Goal: Transaction & Acquisition: Purchase product/service

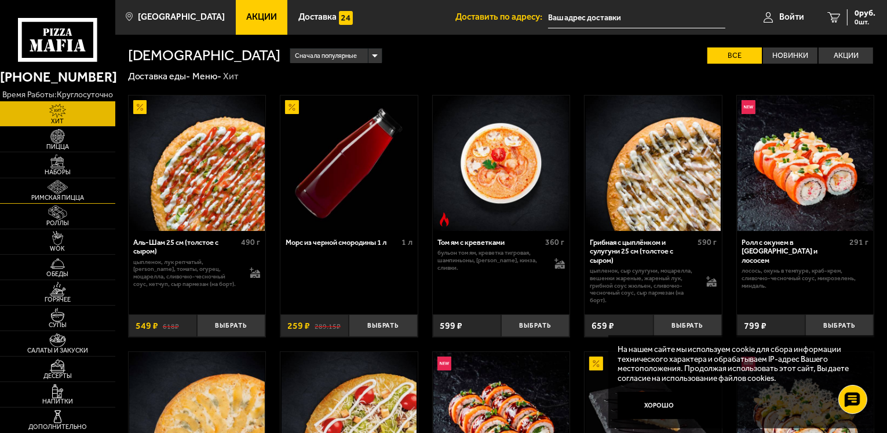
click at [72, 189] on img at bounding box center [57, 187] width 35 height 14
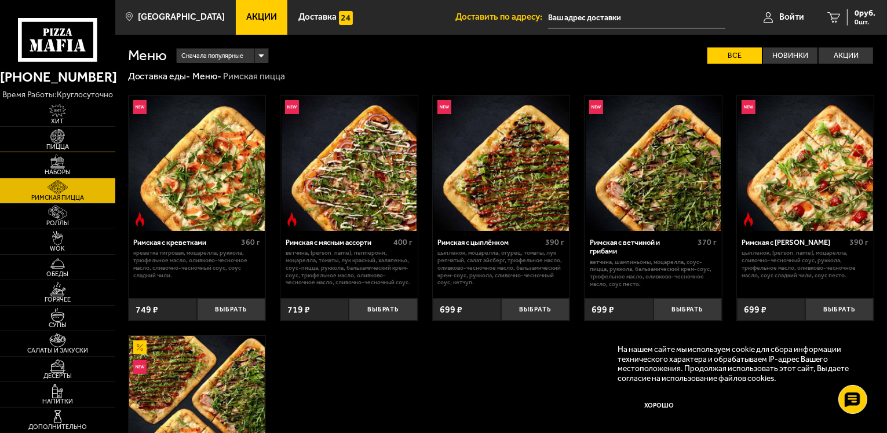
click at [93, 147] on span "Пицца" at bounding box center [57, 147] width 115 height 6
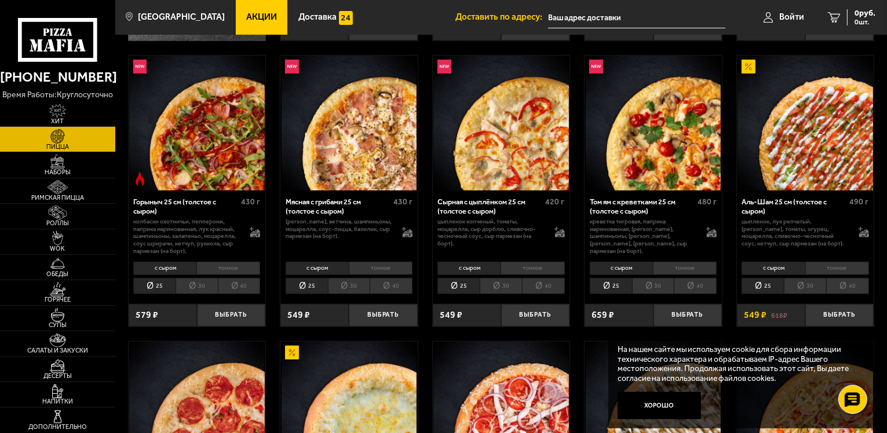
scroll to position [348, 0]
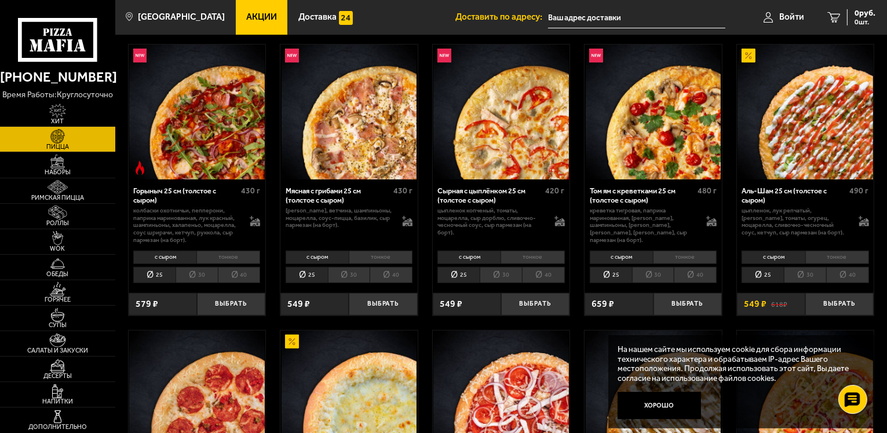
click at [862, 274] on li "40" at bounding box center [847, 275] width 43 height 16
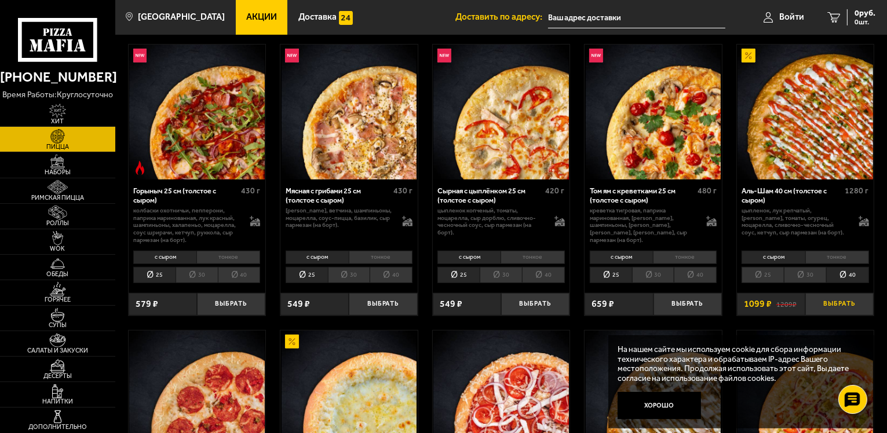
click at [851, 300] on button "Выбрать" at bounding box center [839, 304] width 68 height 23
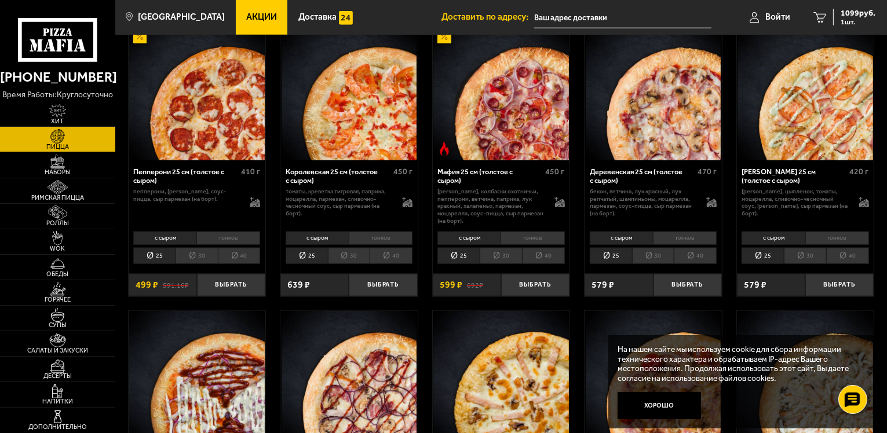
scroll to position [1217, 0]
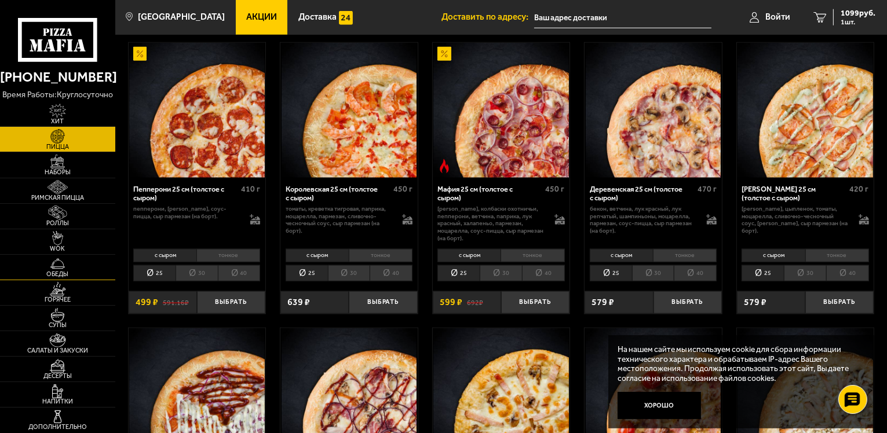
click at [76, 271] on span "Обеды" at bounding box center [57, 274] width 115 height 6
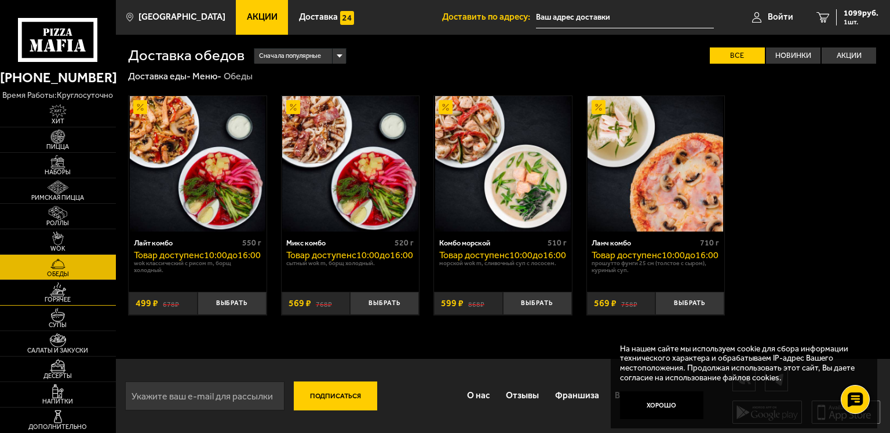
click at [65, 294] on img at bounding box center [57, 290] width 35 height 14
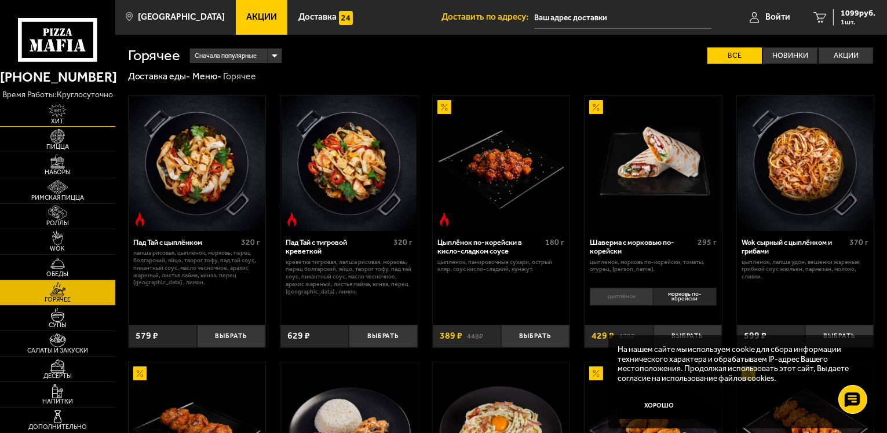
click at [71, 105] on img at bounding box center [57, 111] width 35 height 14
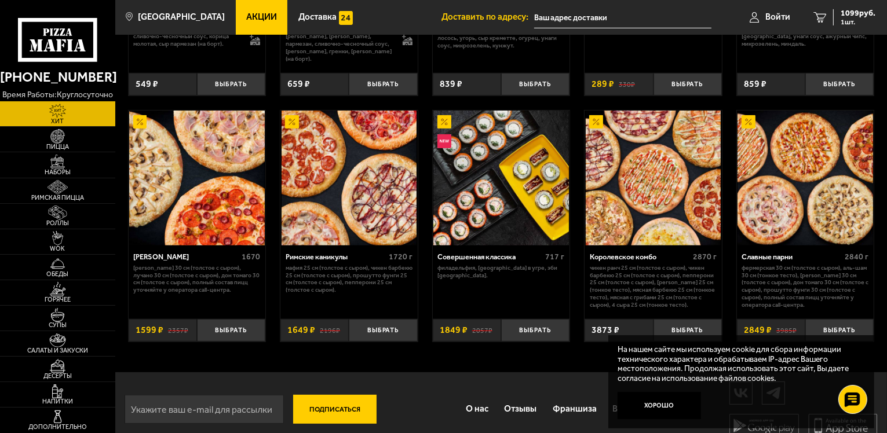
scroll to position [505, 0]
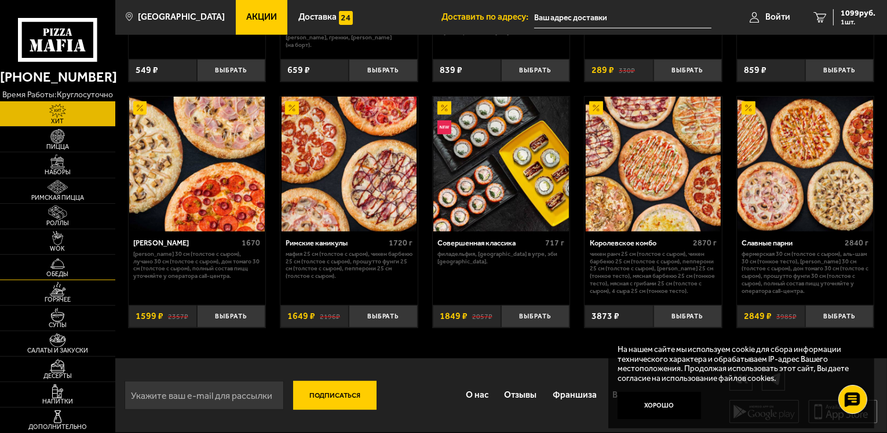
click at [65, 271] on span "Обеды" at bounding box center [57, 274] width 115 height 6
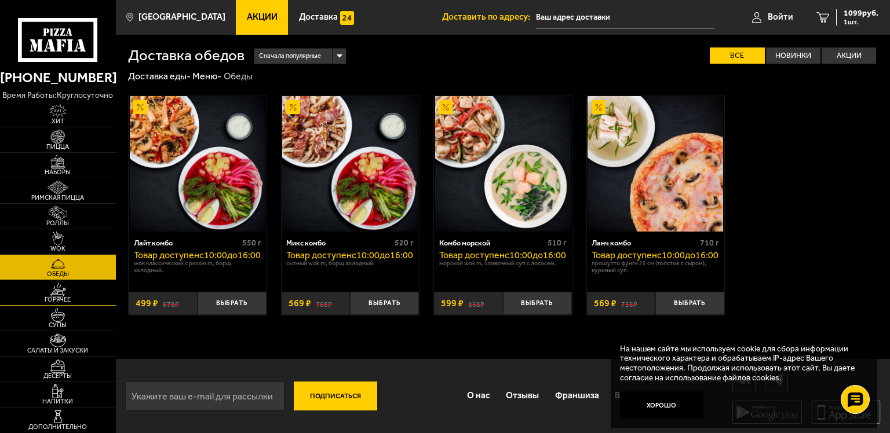
click at [75, 302] on span "Горячее" at bounding box center [58, 300] width 116 height 6
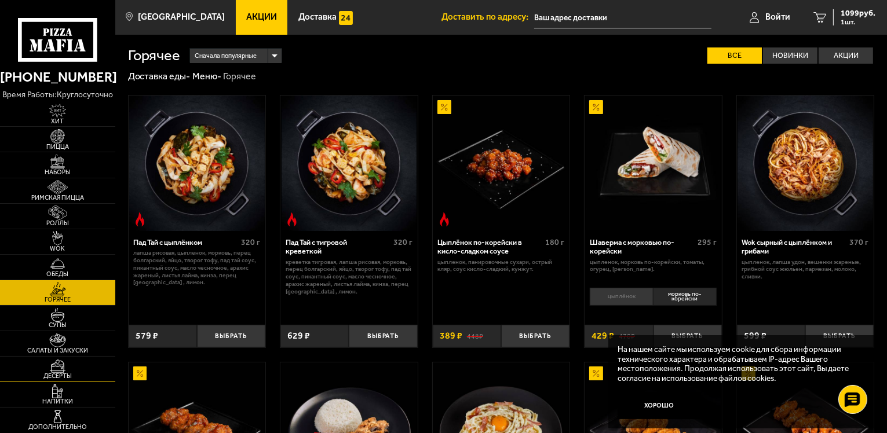
click at [77, 378] on span "Десерты" at bounding box center [57, 376] width 115 height 6
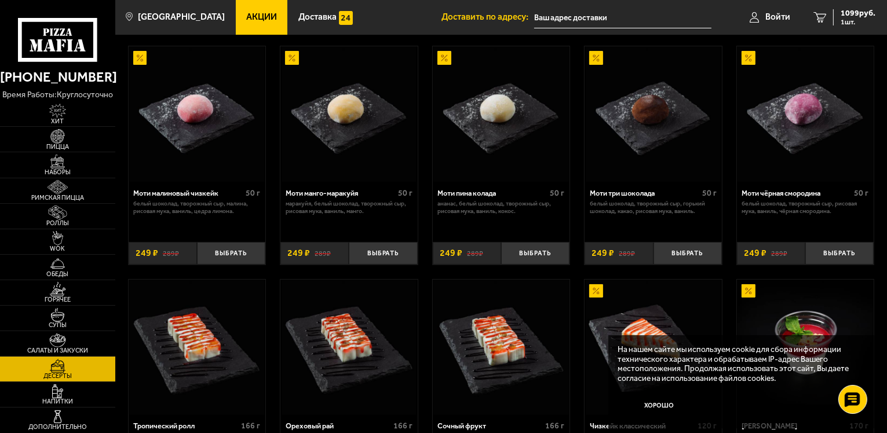
scroll to position [48, 0]
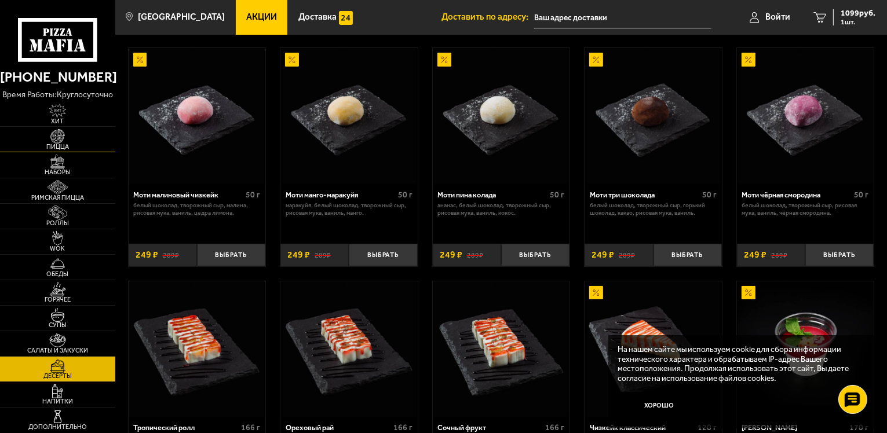
click at [76, 145] on span "Пицца" at bounding box center [57, 147] width 115 height 6
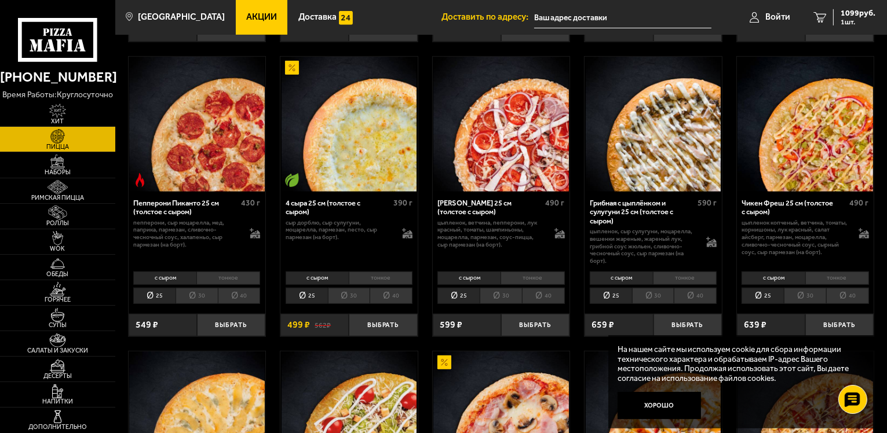
scroll to position [579, 0]
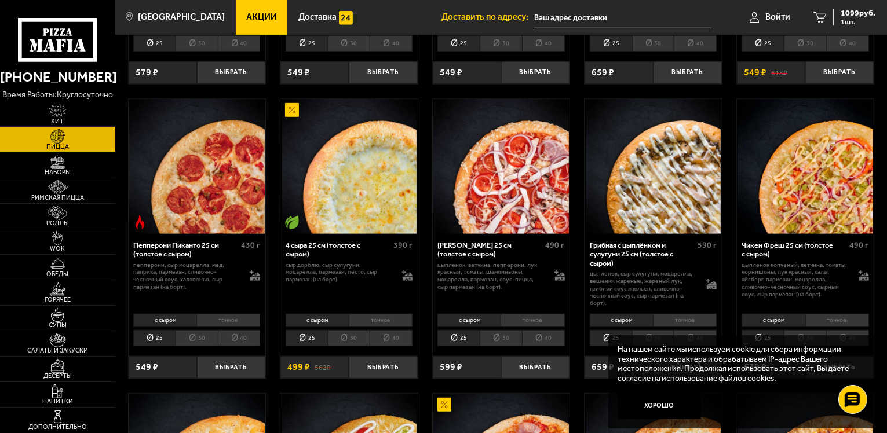
click at [343, 333] on li "30" at bounding box center [349, 338] width 42 height 16
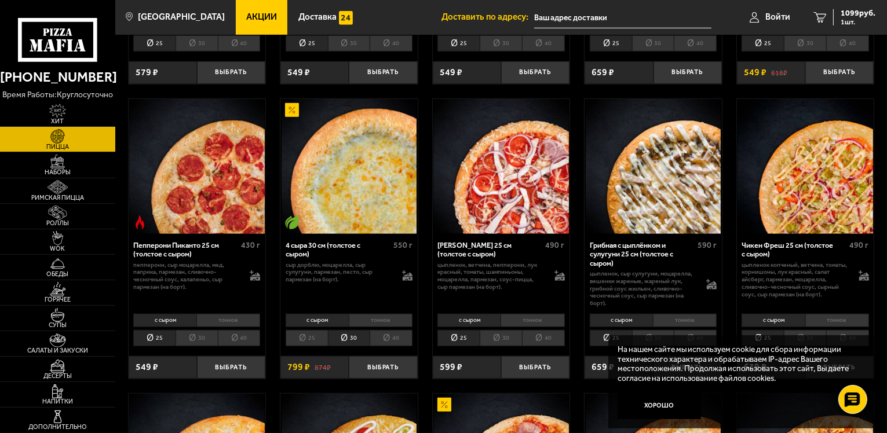
click at [307, 336] on li "25" at bounding box center [307, 338] width 42 height 16
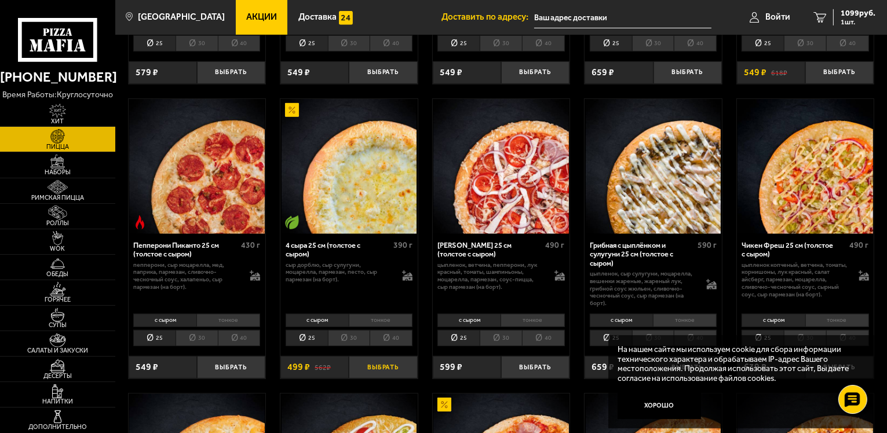
click at [369, 372] on button "Выбрать" at bounding box center [383, 367] width 68 height 23
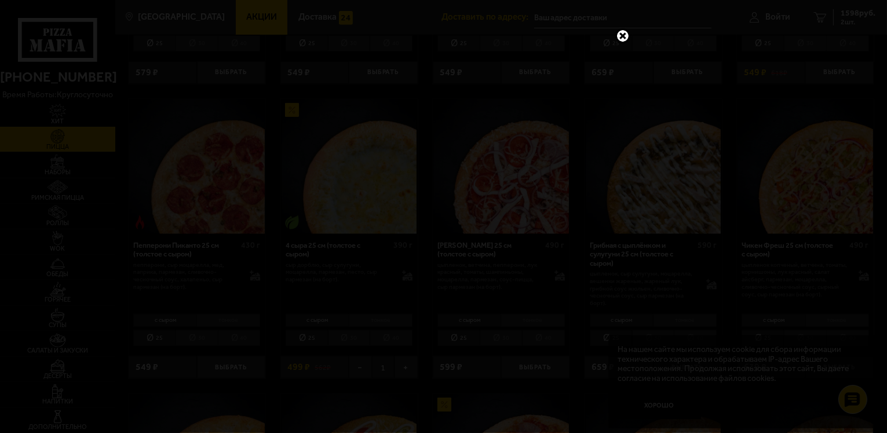
click at [624, 33] on link at bounding box center [622, 35] width 15 height 15
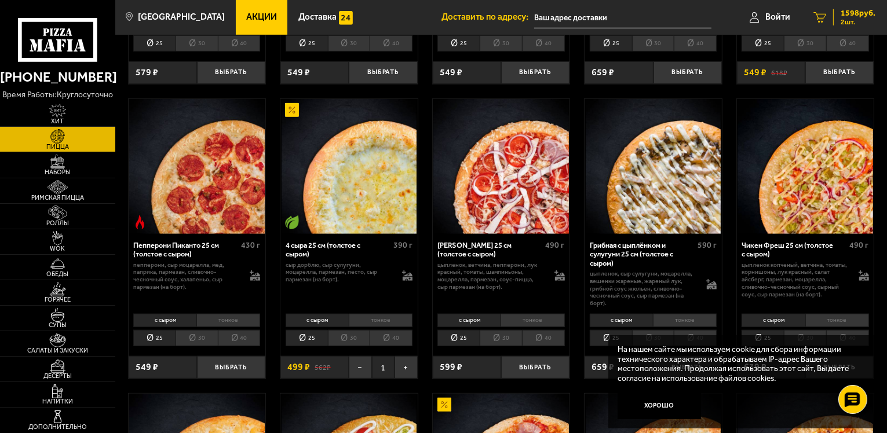
click at [858, 23] on span "2 шт." at bounding box center [858, 22] width 35 height 7
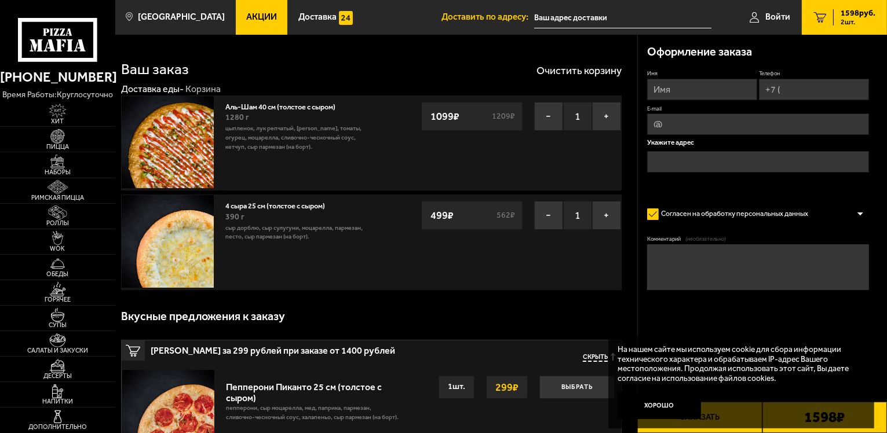
click at [670, 84] on input "Имя" at bounding box center [702, 89] width 110 height 21
type input "[PERSON_NAME]"
click at [830, 90] on input "Телефон" at bounding box center [814, 89] width 110 height 21
type input "[PHONE_NUMBER]"
type input "[EMAIL_ADDRESS][DOMAIN_NAME]"
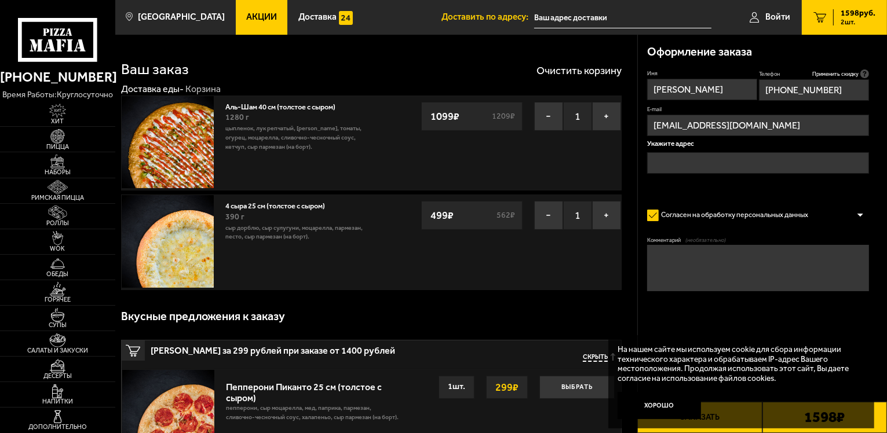
type input "[PHONE_NUMBER]"
click at [703, 167] on input "text" at bounding box center [758, 162] width 222 height 21
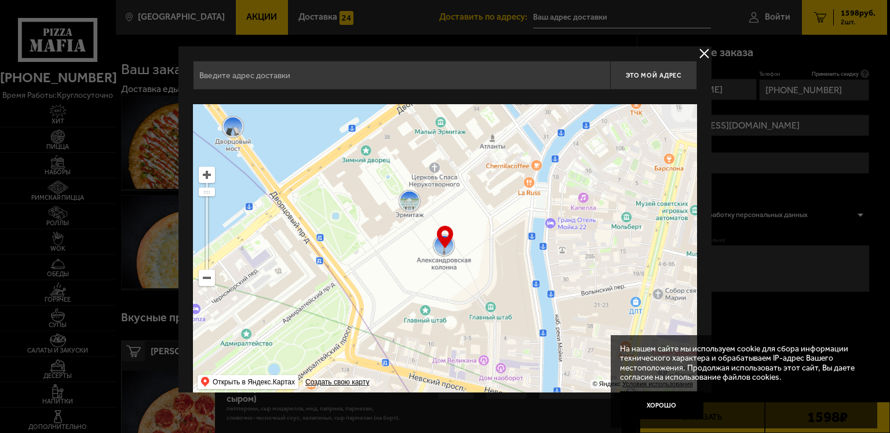
click at [232, 75] on input "text" at bounding box center [401, 75] width 417 height 29
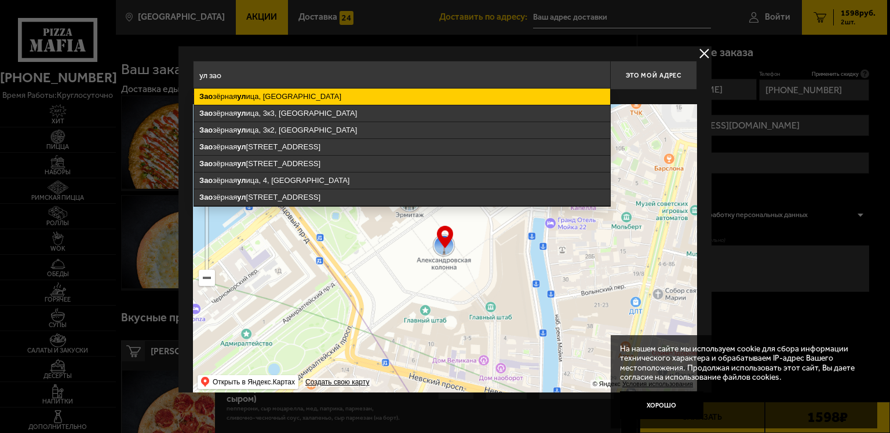
click at [296, 95] on ymaps "Зао зёрная ул ица, [GEOGRAPHIC_DATA]" at bounding box center [402, 97] width 416 height 16
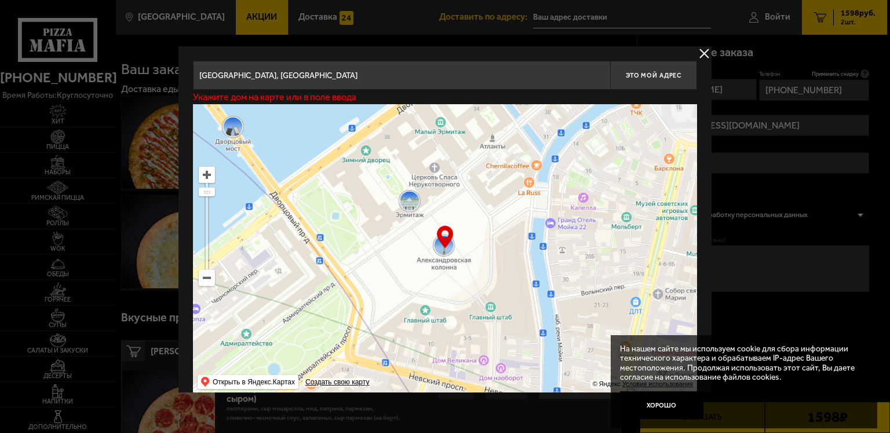
click at [347, 76] on input "[GEOGRAPHIC_DATA], [GEOGRAPHIC_DATA]" at bounding box center [401, 75] width 417 height 29
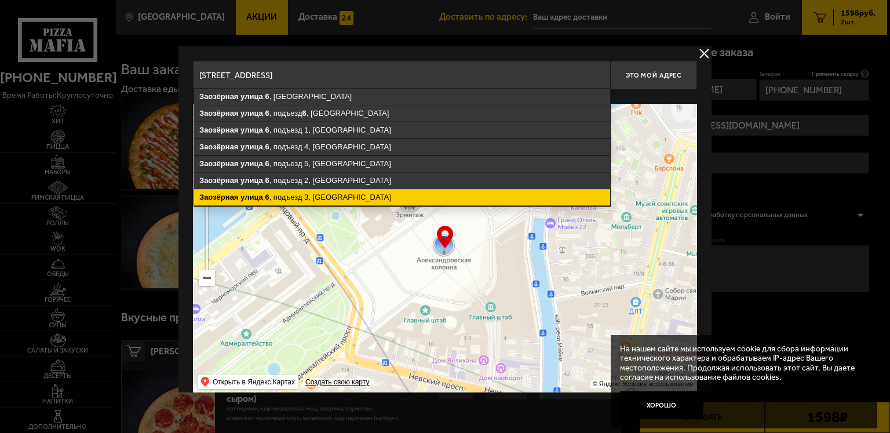
click at [343, 189] on ymaps "[STREET_ADDRESS]" at bounding box center [402, 197] width 416 height 16
type input "[STREET_ADDRESS]"
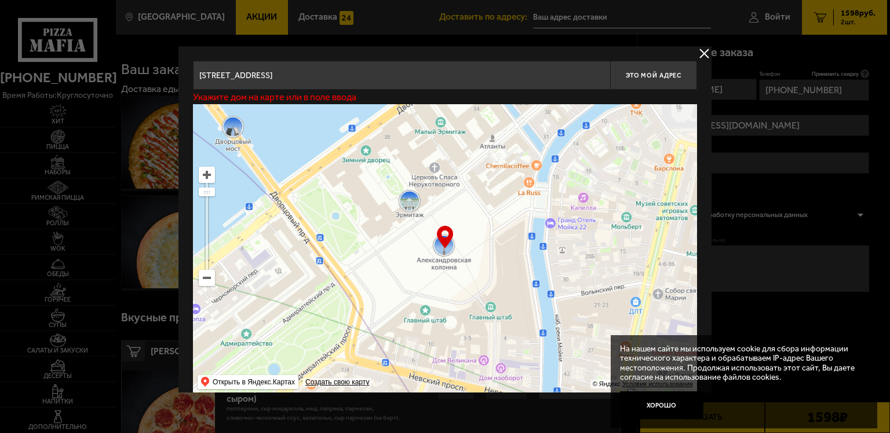
type input "[STREET_ADDRESS]"
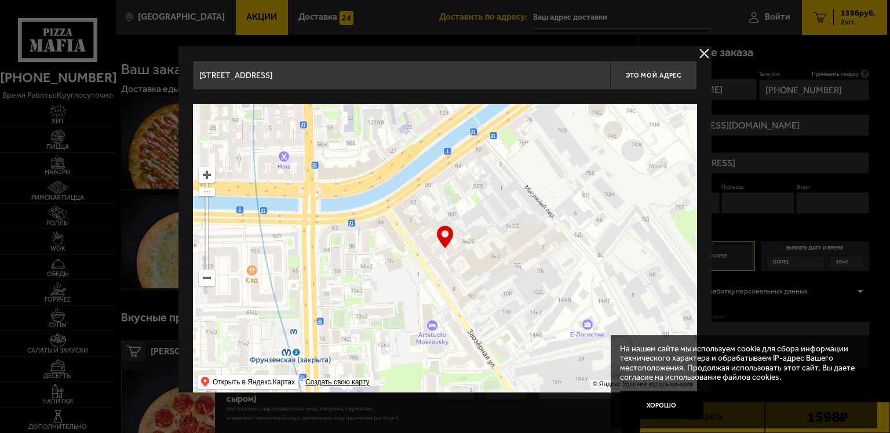
click at [438, 83] on input "[STREET_ADDRESS]" at bounding box center [401, 75] width 417 height 29
click at [674, 76] on span "Это мой адрес" at bounding box center [654, 76] width 56 height 8
type input "[STREET_ADDRESS]"
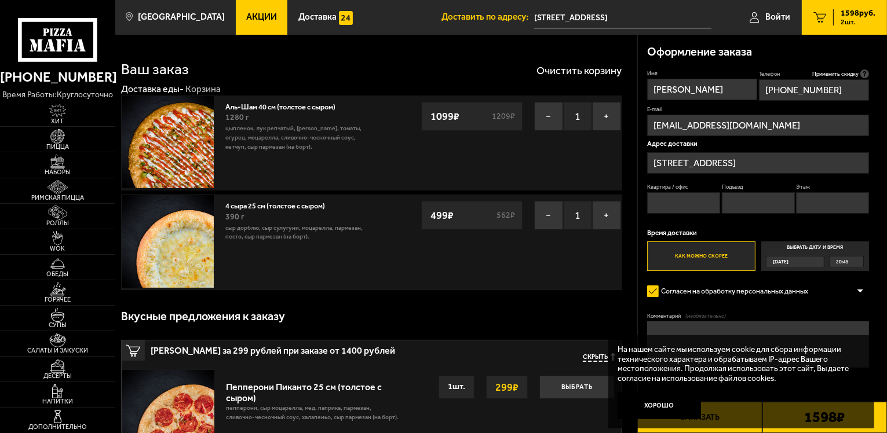
click at [699, 195] on input "Квартира / офис" at bounding box center [683, 202] width 73 height 21
type input "71"
click at [728, 210] on input "Подъезд" at bounding box center [758, 202] width 73 height 21
type input "3"
click at [821, 203] on input "Этаж" at bounding box center [832, 202] width 73 height 21
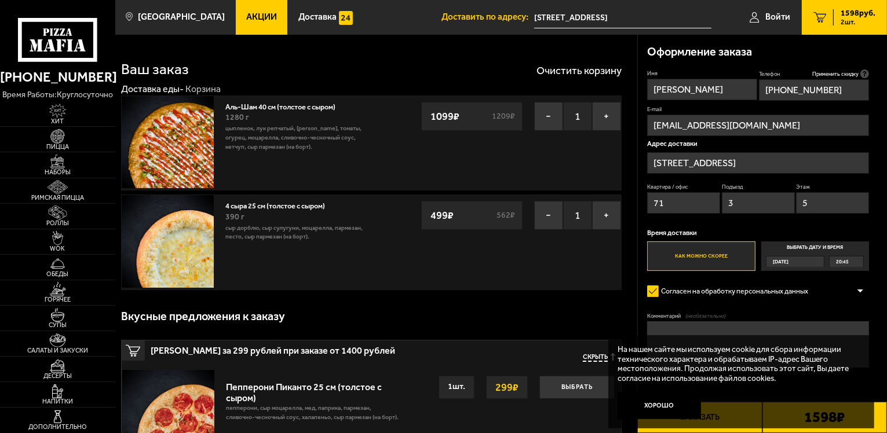
scroll to position [58, 0]
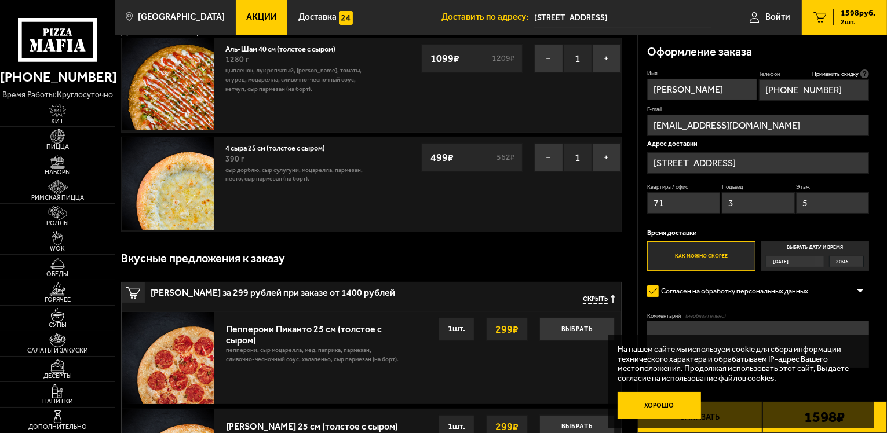
type input "5"
click at [643, 408] on button "Хорошо" at bounding box center [659, 406] width 83 height 28
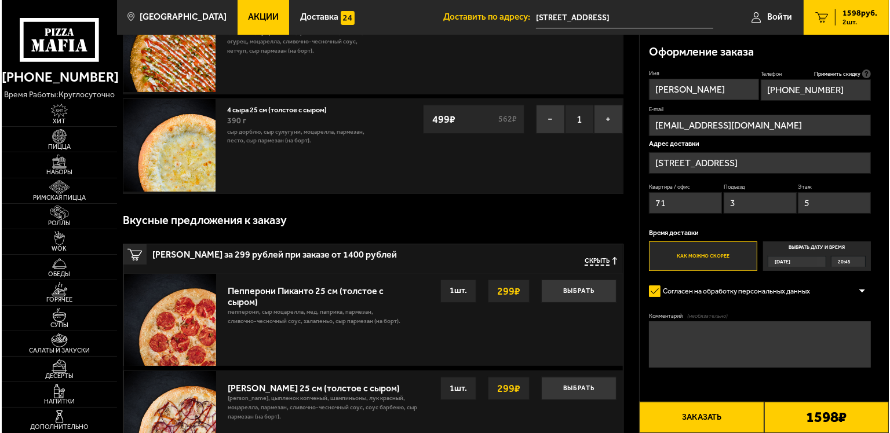
scroll to position [116, 0]
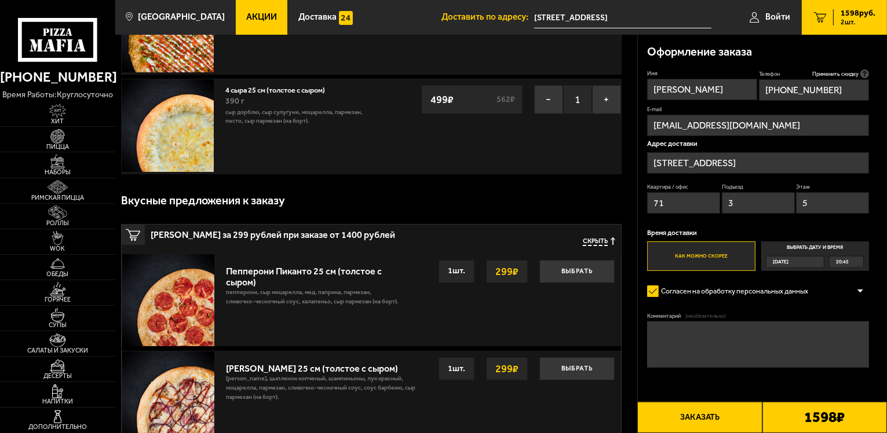
click at [699, 411] on button "Заказать" at bounding box center [699, 417] width 125 height 31
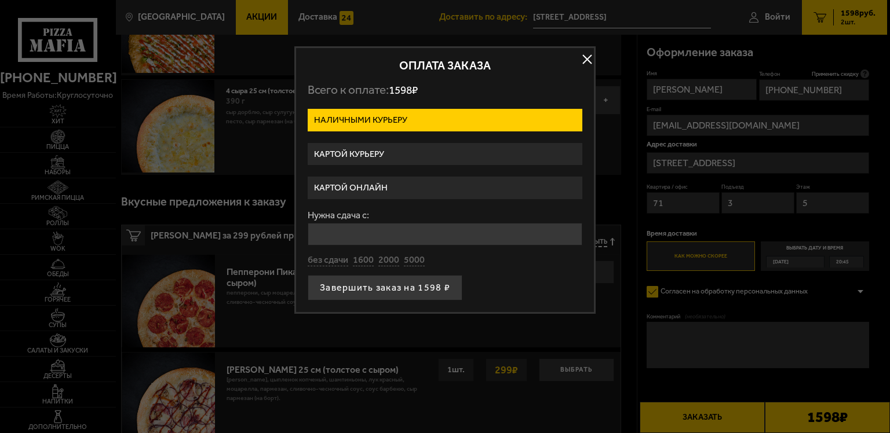
click at [385, 184] on label "Картой онлайн" at bounding box center [445, 188] width 275 height 23
click at [0, 0] on input "Картой онлайн" at bounding box center [0, 0] width 0 height 0
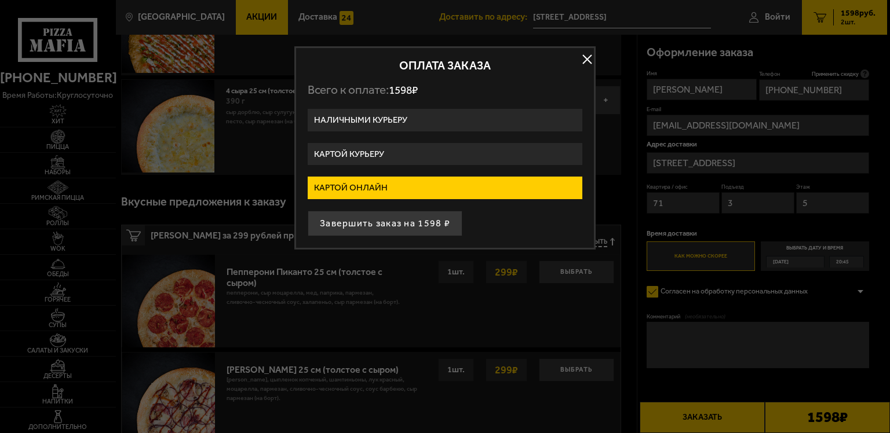
click at [426, 220] on button "Завершить заказ на 1598 ₽" at bounding box center [385, 223] width 155 height 25
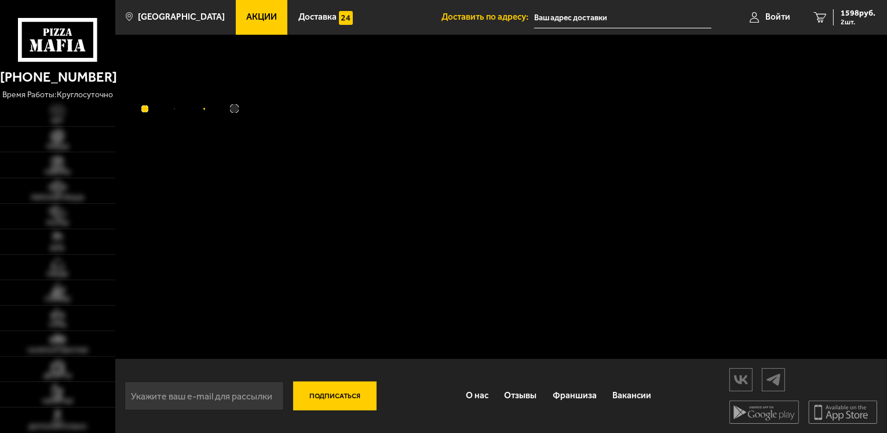
type input "[STREET_ADDRESS]"
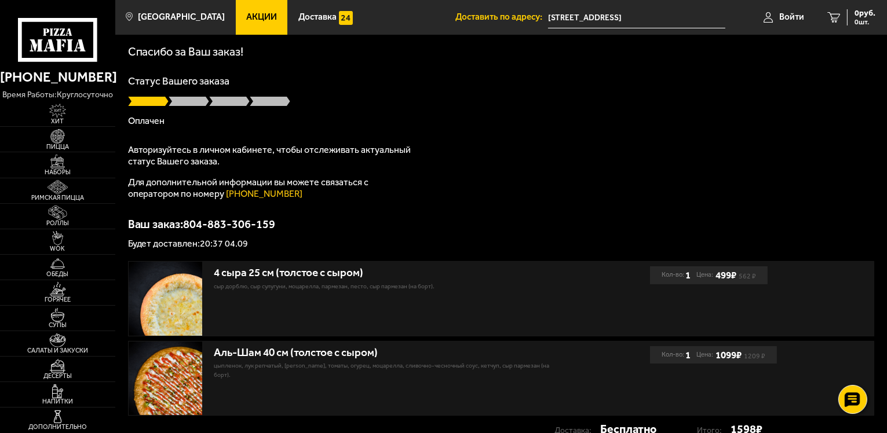
scroll to position [58, 0]
